Goal: Task Accomplishment & Management: Manage account settings

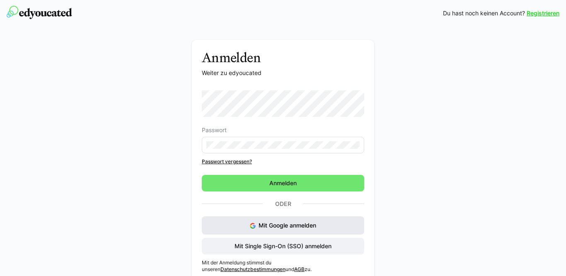
click at [292, 223] on span "Mit Google anmelden" at bounding box center [288, 225] width 58 height 7
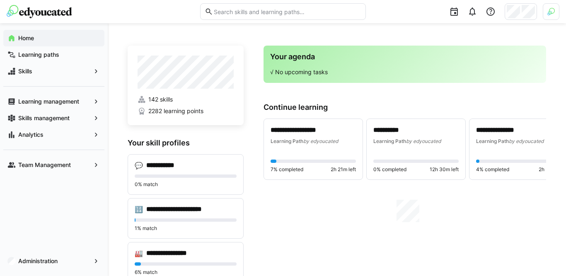
click at [520, 13] on div at bounding box center [521, 11] width 32 height 17
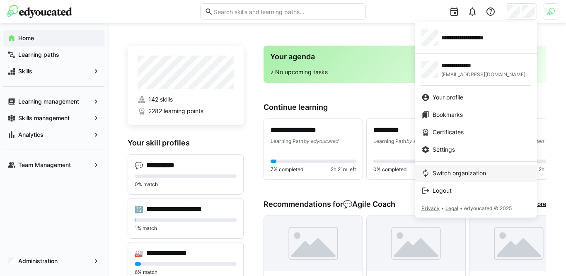
click at [447, 175] on span "Switch organization" at bounding box center [459, 173] width 53 height 8
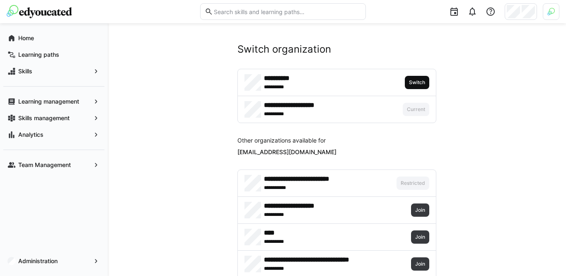
click at [414, 82] on span "Switch" at bounding box center [417, 82] width 18 height 7
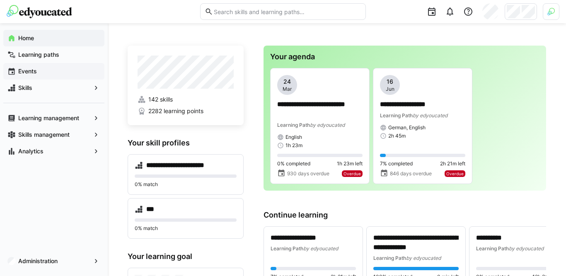
click at [63, 69] on span "Events" at bounding box center [58, 71] width 83 height 8
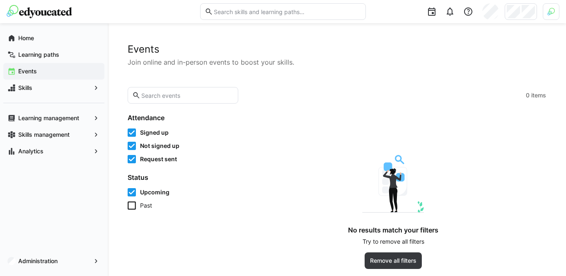
click at [151, 205] on span "Past" at bounding box center [146, 205] width 12 height 8
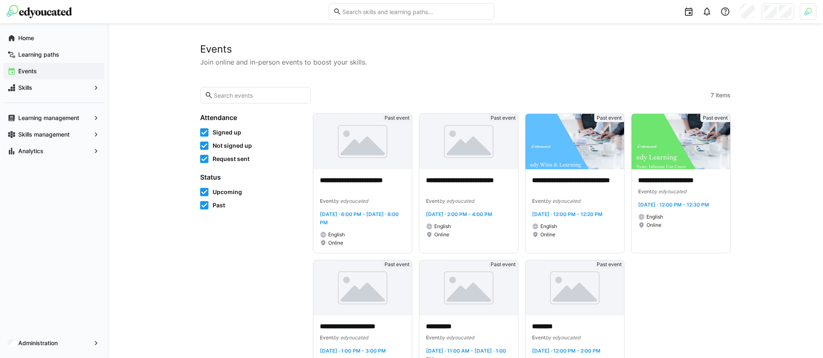
click at [572, 11] on div at bounding box center [808, 11] width 17 height 17
click at [572, 97] on span "Activate" at bounding box center [714, 97] width 21 height 7
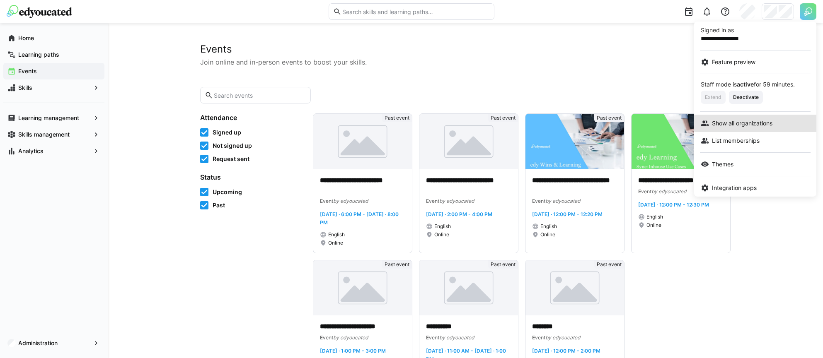
click at [572, 123] on span "Show all organizations" at bounding box center [742, 123] width 60 height 8
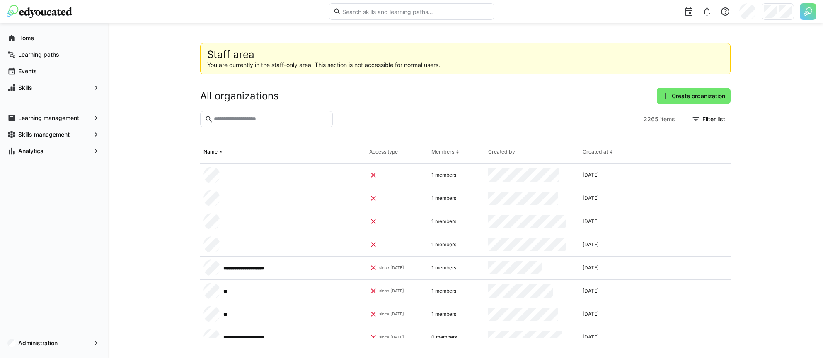
click at [295, 122] on input "text" at bounding box center [270, 119] width 115 height 7
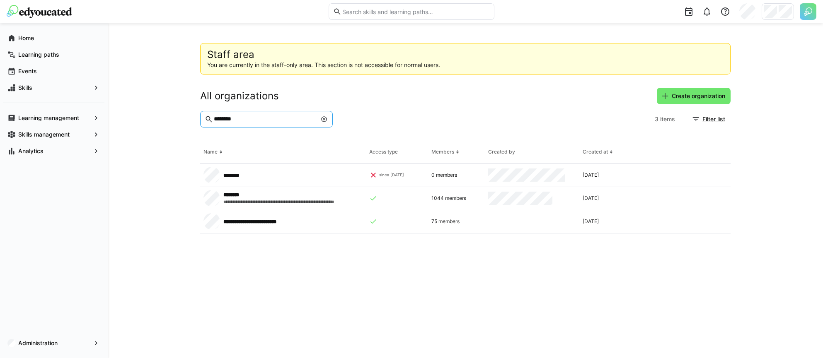
type input "********"
click at [572, 248] on app-staff-area "**********" at bounding box center [465, 190] width 530 height 295
click at [572, 199] on eds-resize-handle at bounding box center [635, 198] width 1 height 23
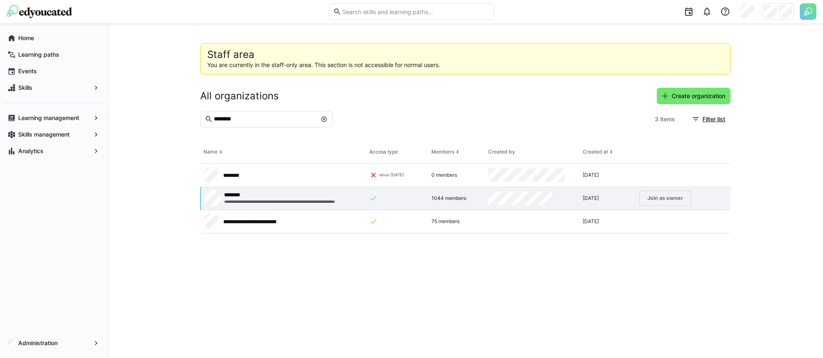
click at [572, 200] on app-request-click "Join as owner" at bounding box center [665, 198] width 52 height 15
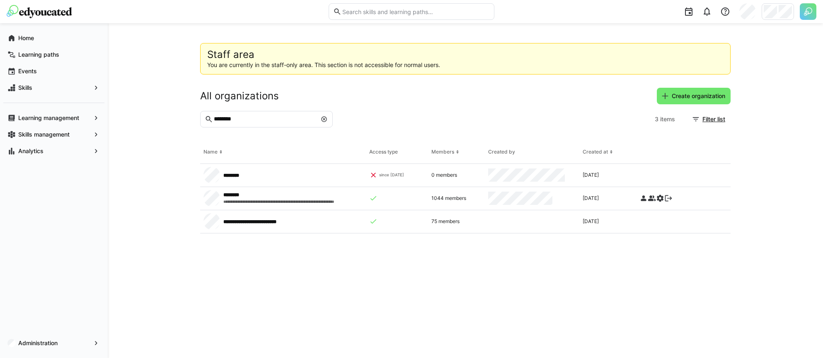
click at [572, 199] on eds-icon at bounding box center [652, 198] width 8 height 8
